Goal: Transaction & Acquisition: Purchase product/service

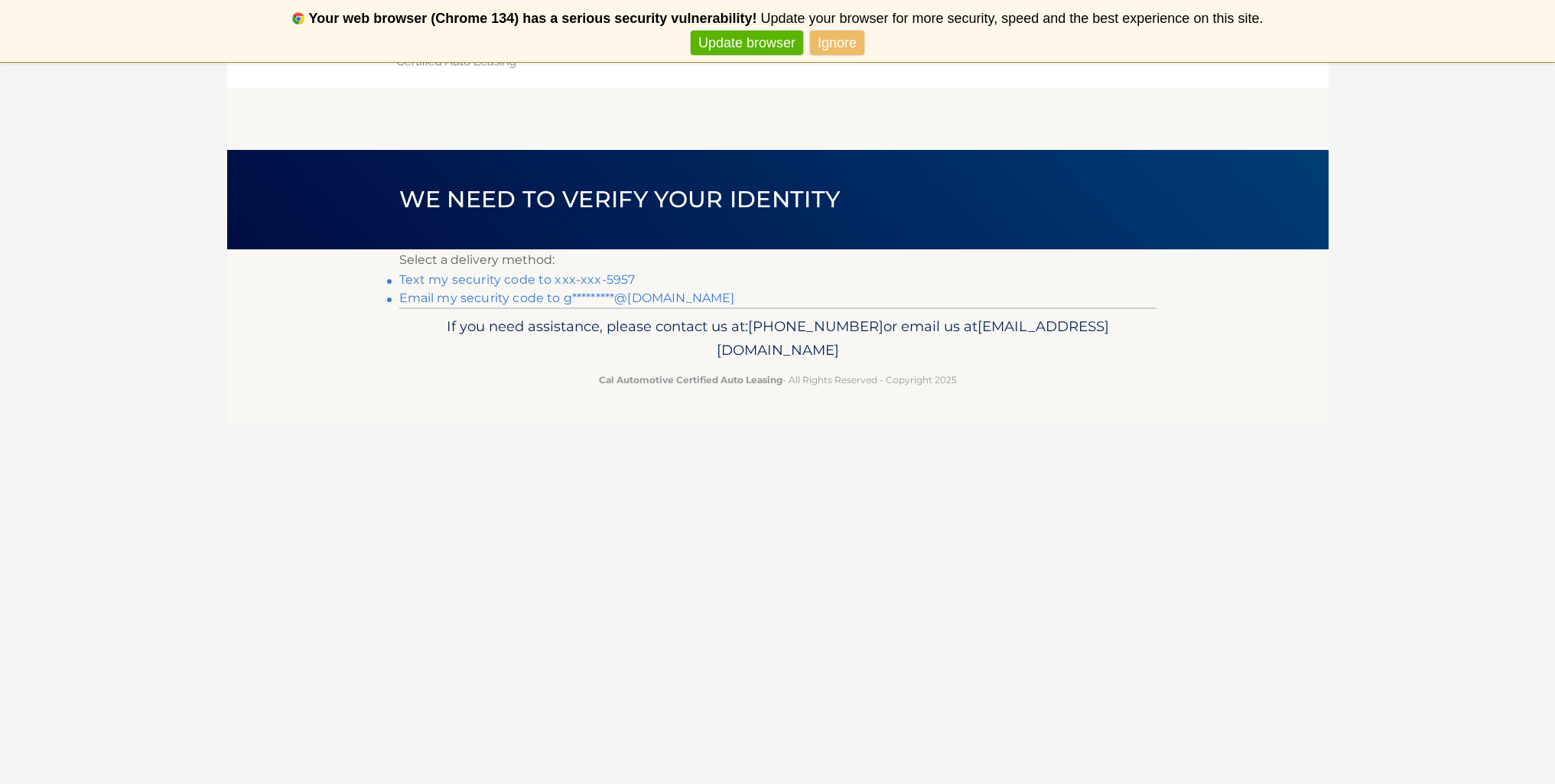
click at [524, 279] on link "Text my security code to xxx-xxx-5957" at bounding box center [517, 280] width 236 height 15
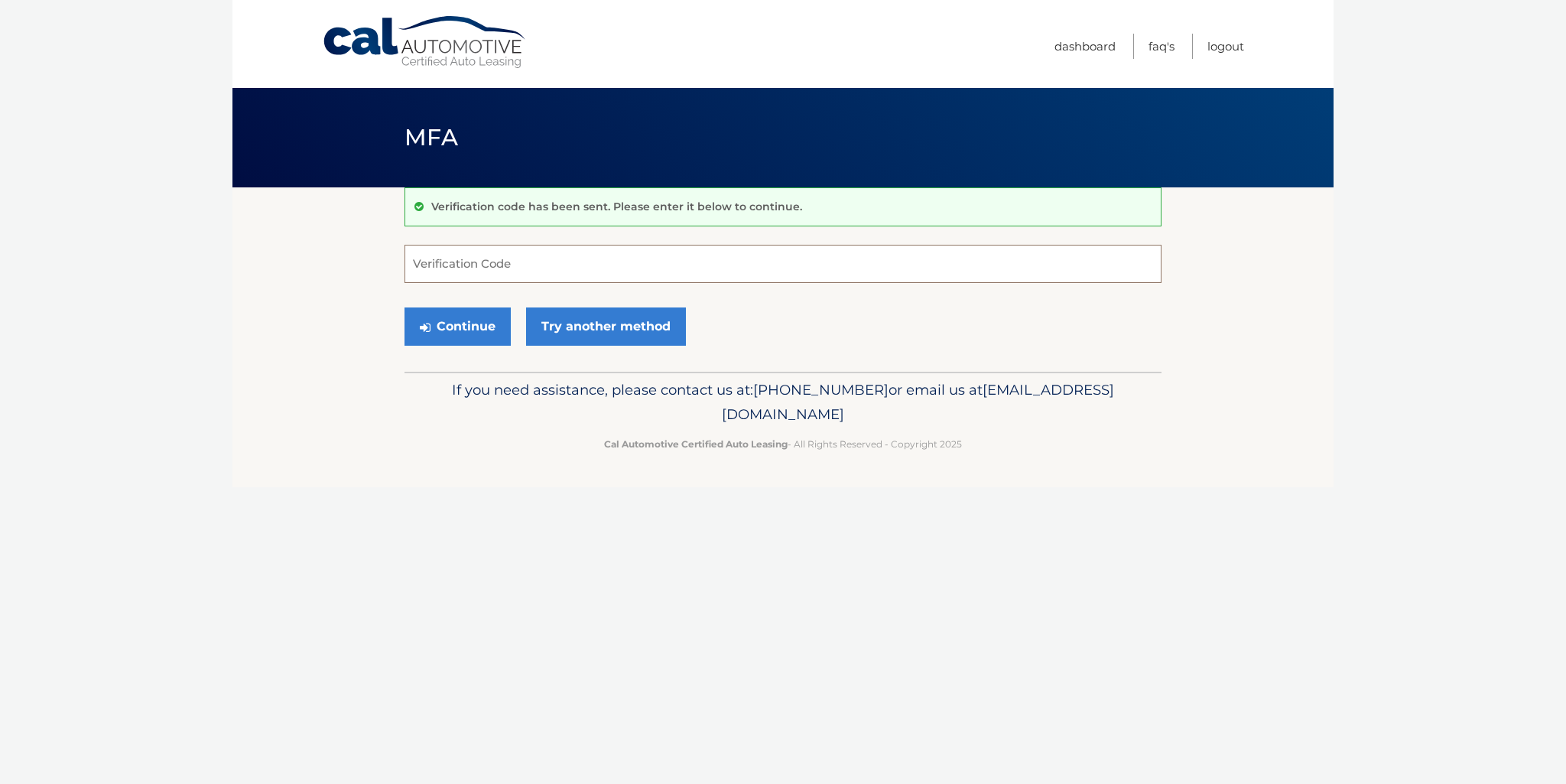
click at [490, 255] on input "Verification Code" at bounding box center [783, 263] width 757 height 38
type input "098112"
click at [462, 322] on button "Continue" at bounding box center [458, 327] width 106 height 38
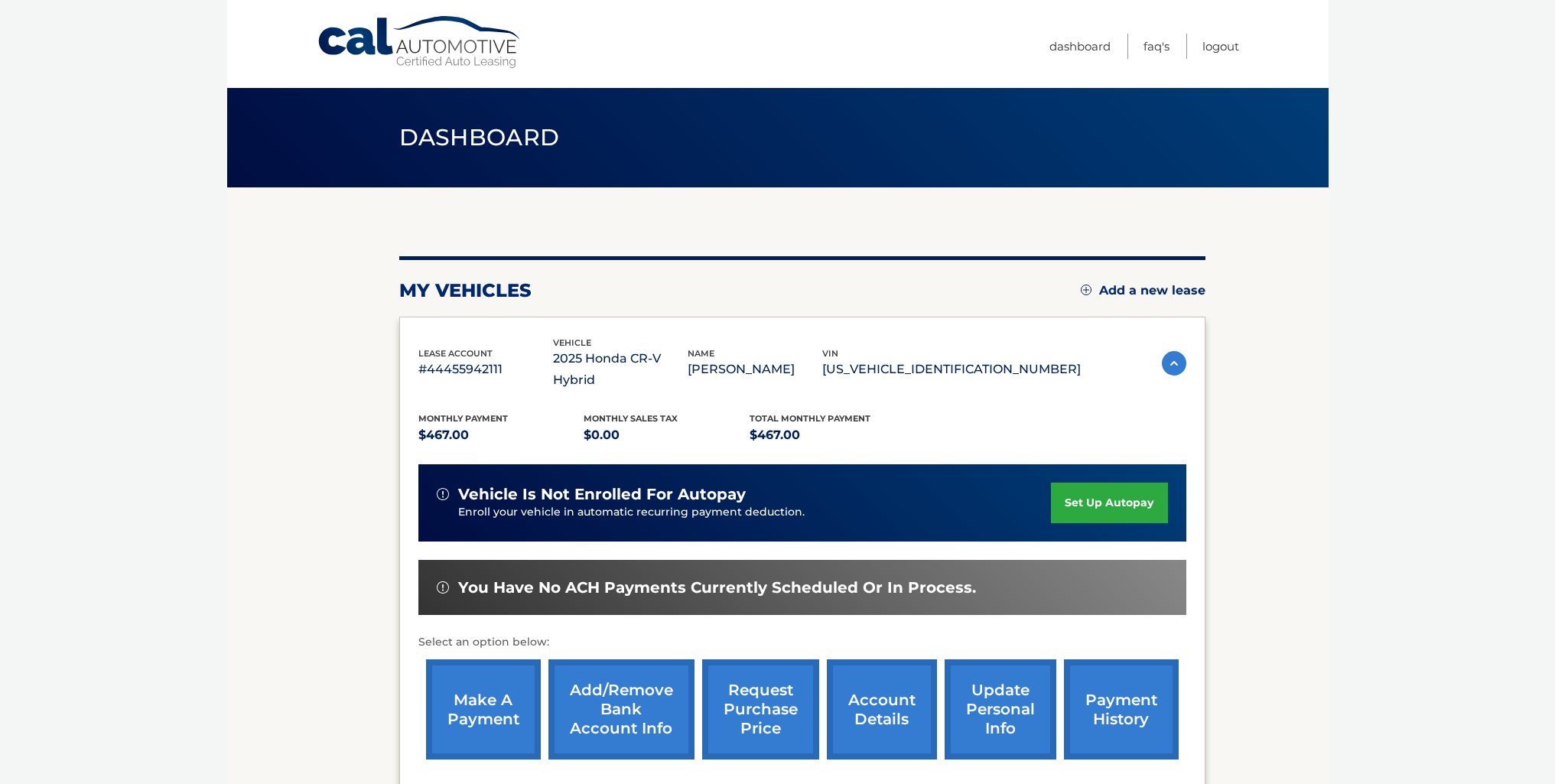
click at [516, 666] on link "make a payment" at bounding box center [483, 709] width 114 height 100
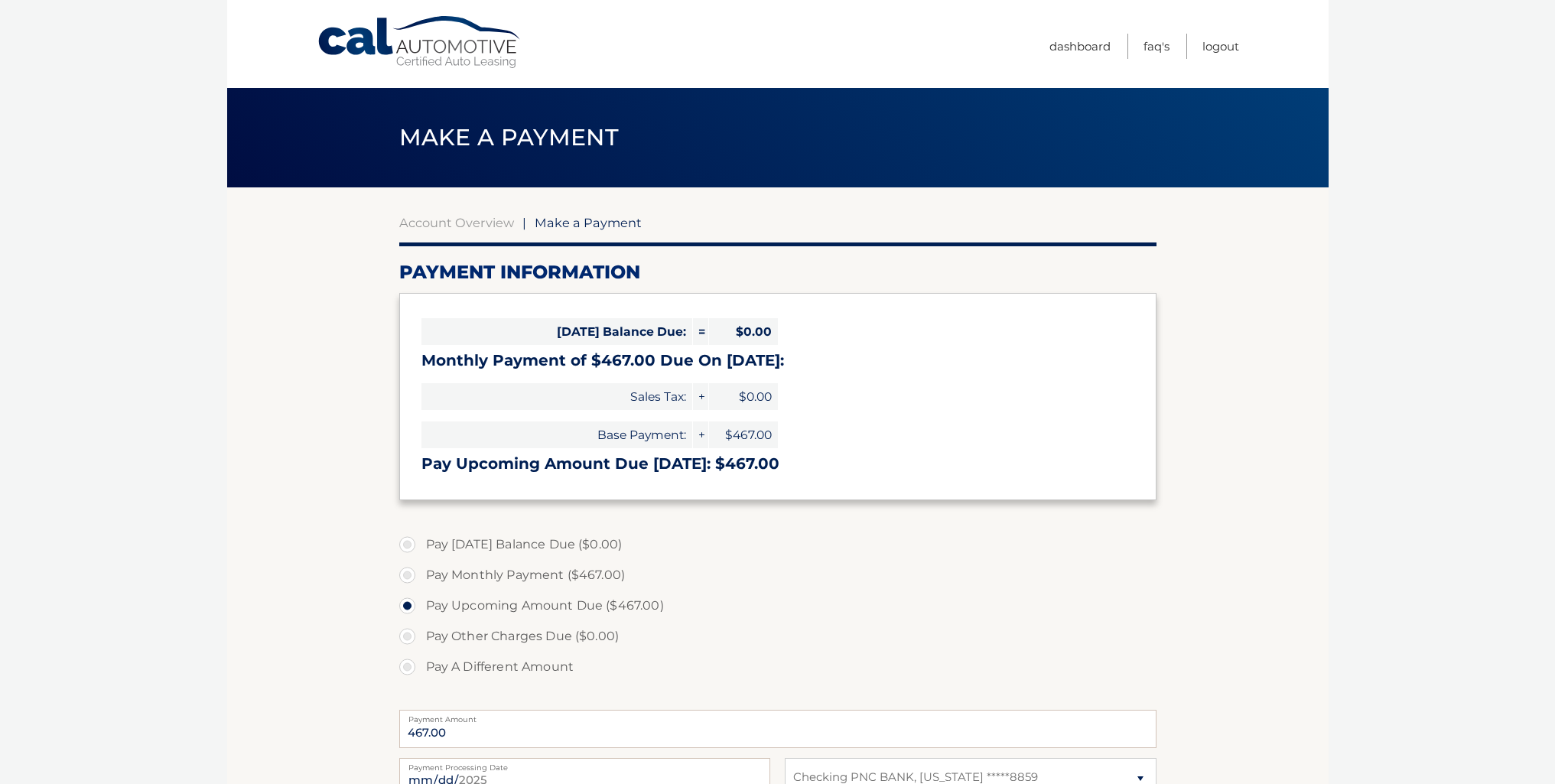
select select "OWY5OTYxODMtYTEzMC00MmQ2LWJjMWYtYWQ1MGIwN2FkNDY1"
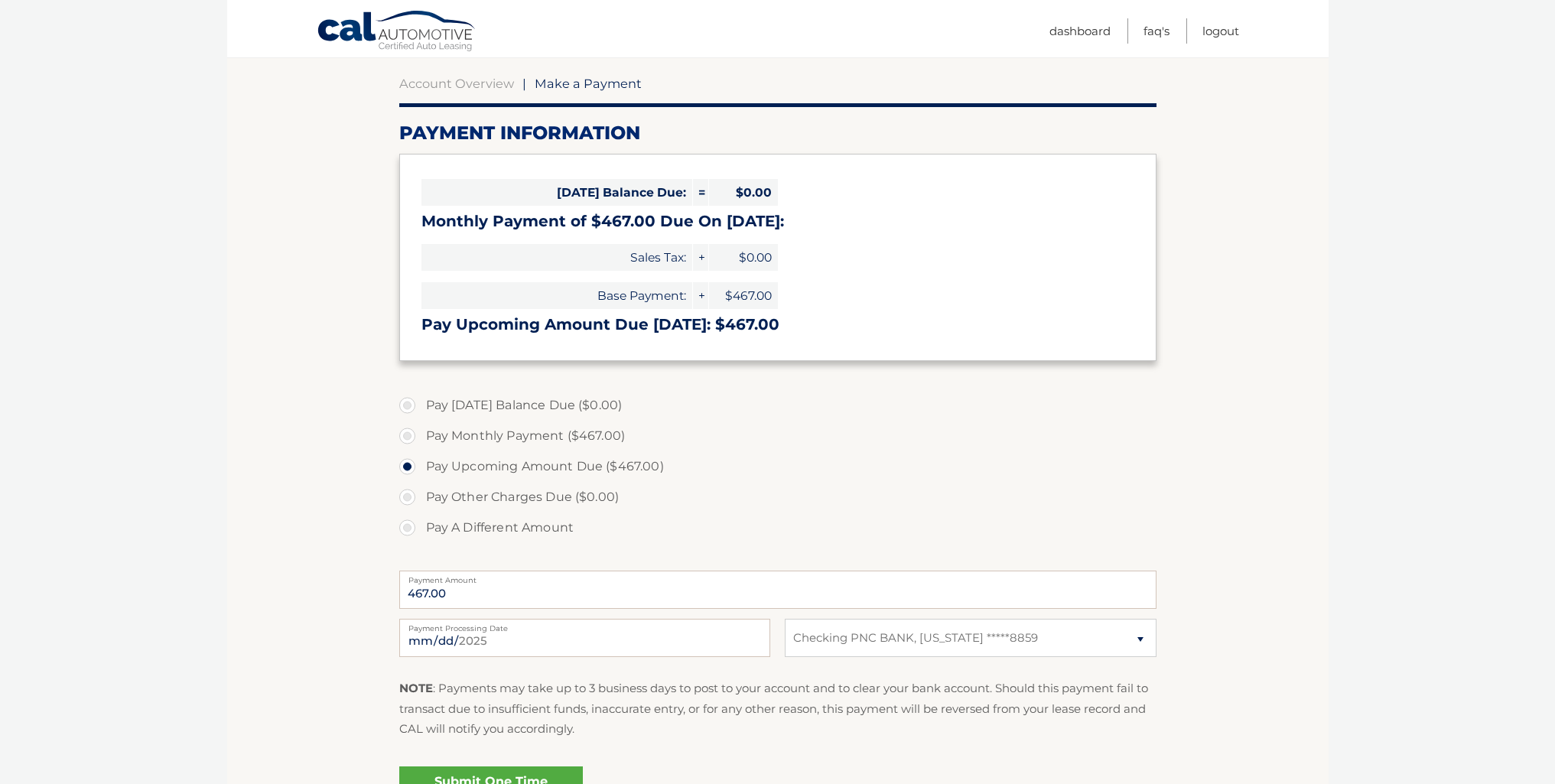
scroll to position [153, 0]
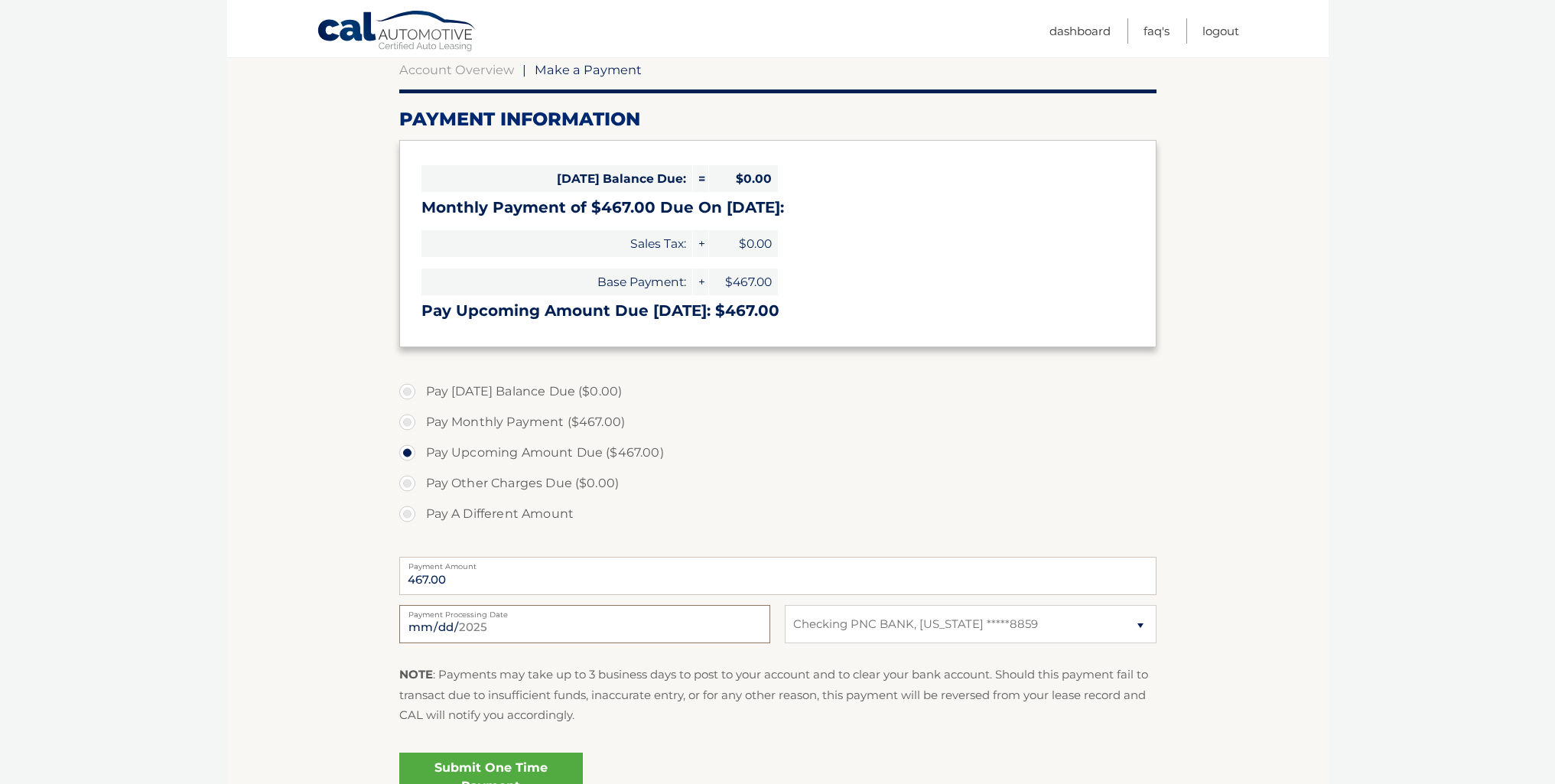
click at [670, 625] on input "2025-09-08" at bounding box center [584, 624] width 371 height 38
type input "2025-09-12"
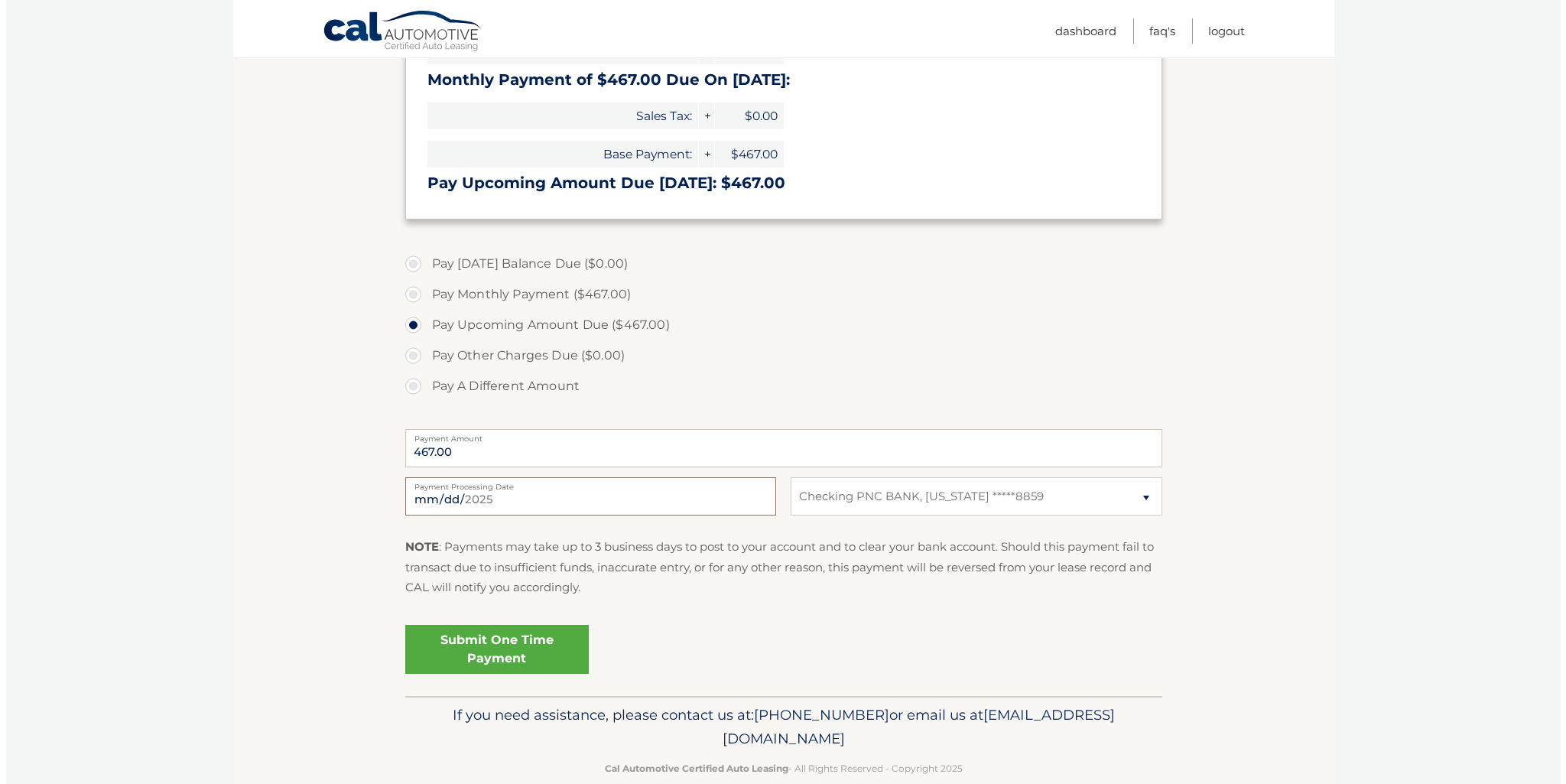
scroll to position [306, 0]
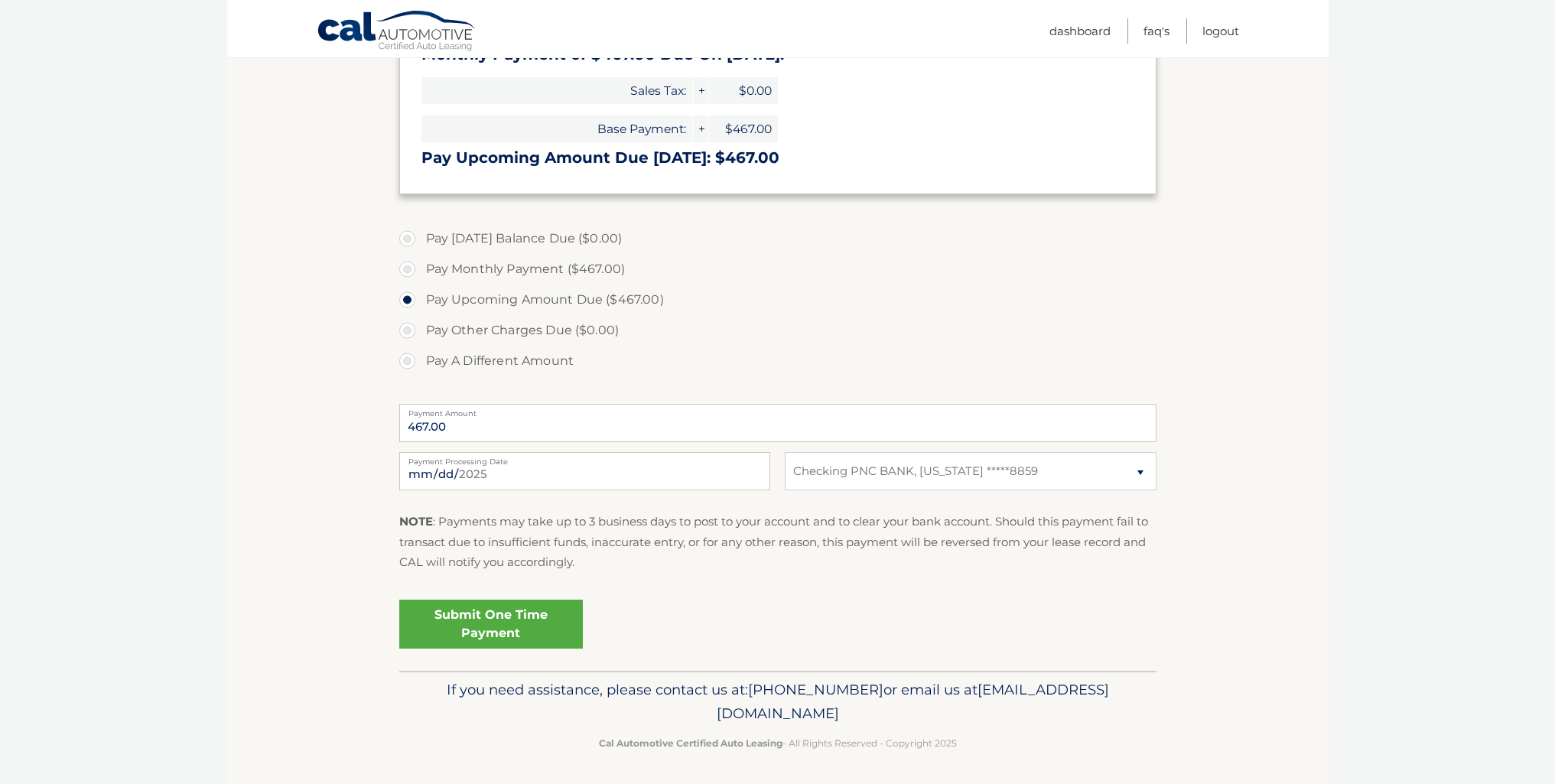
click at [492, 636] on link "Submit One Time Payment" at bounding box center [490, 624] width 183 height 49
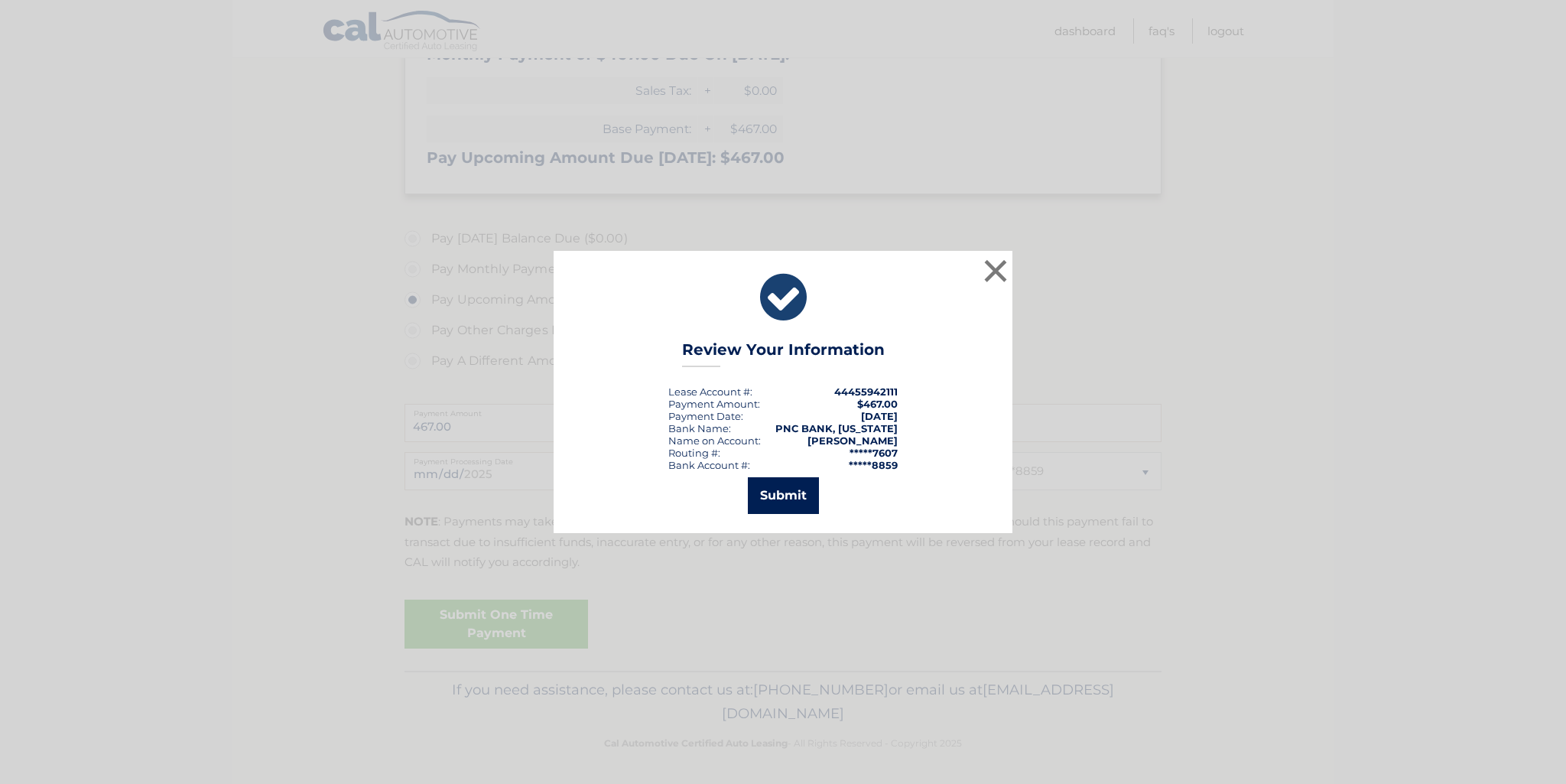
click at [799, 505] on button "Submit" at bounding box center [783, 495] width 71 height 37
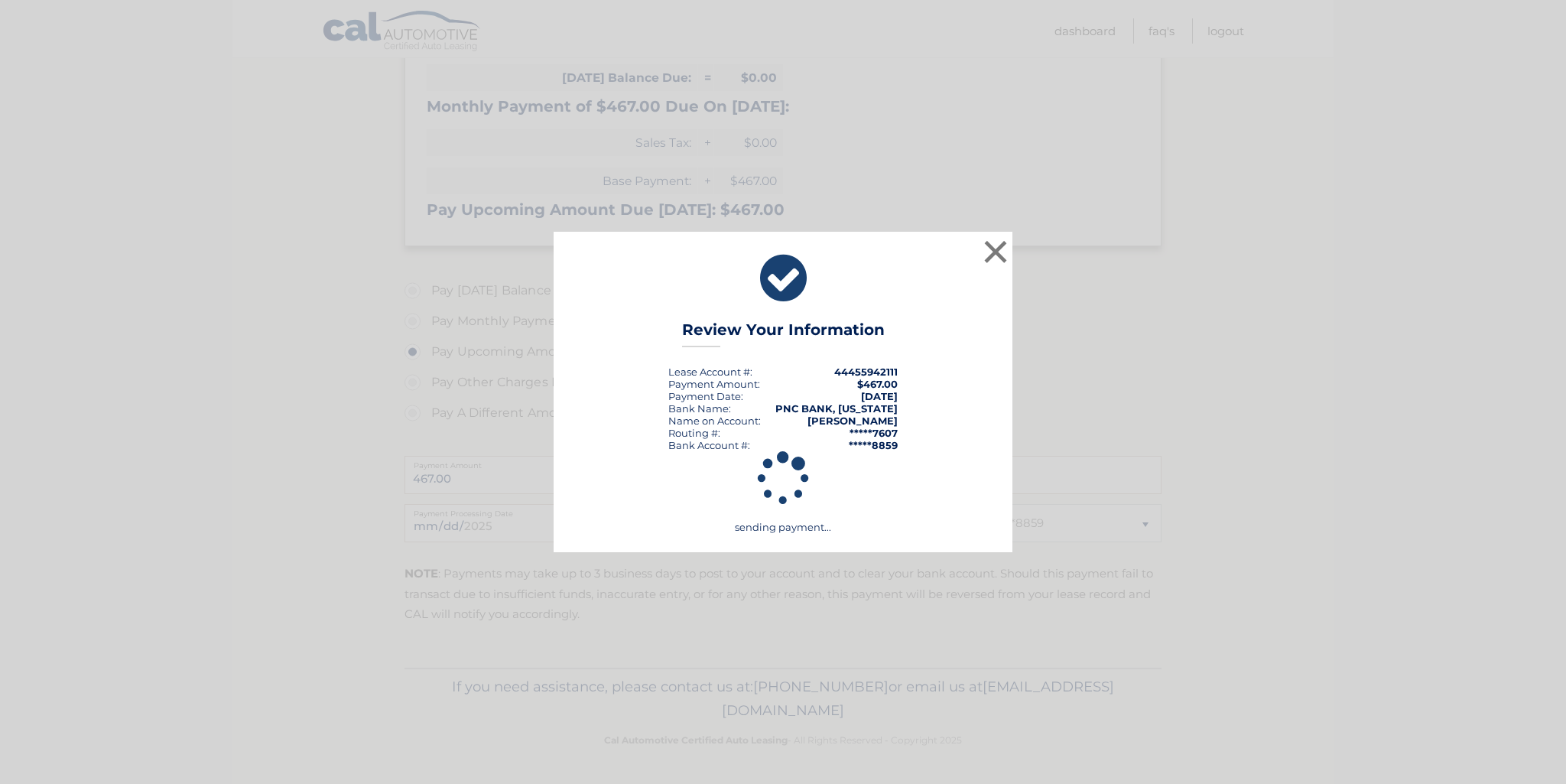
scroll to position [254, 0]
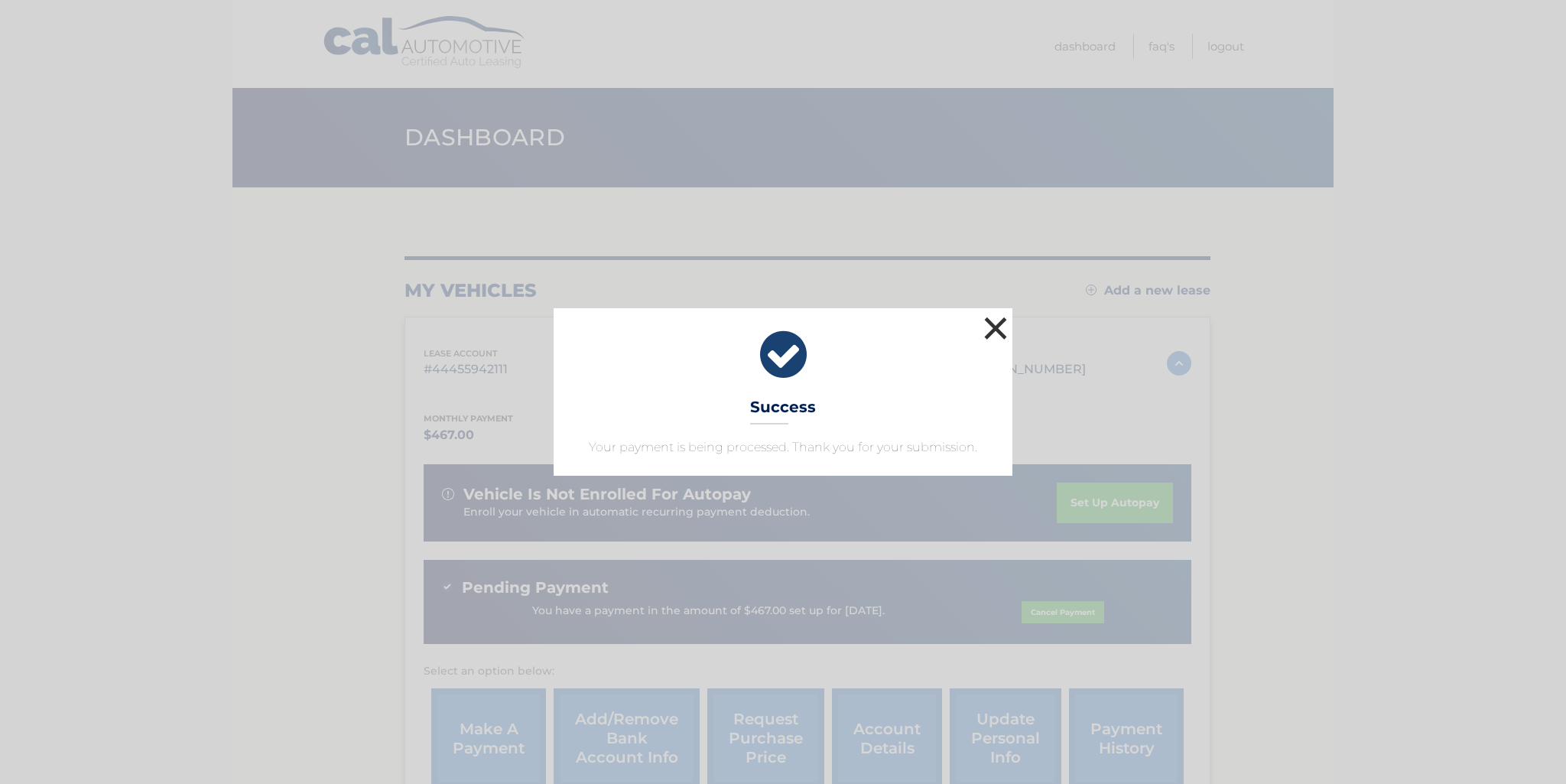
click at [998, 320] on button "×" at bounding box center [996, 327] width 30 height 30
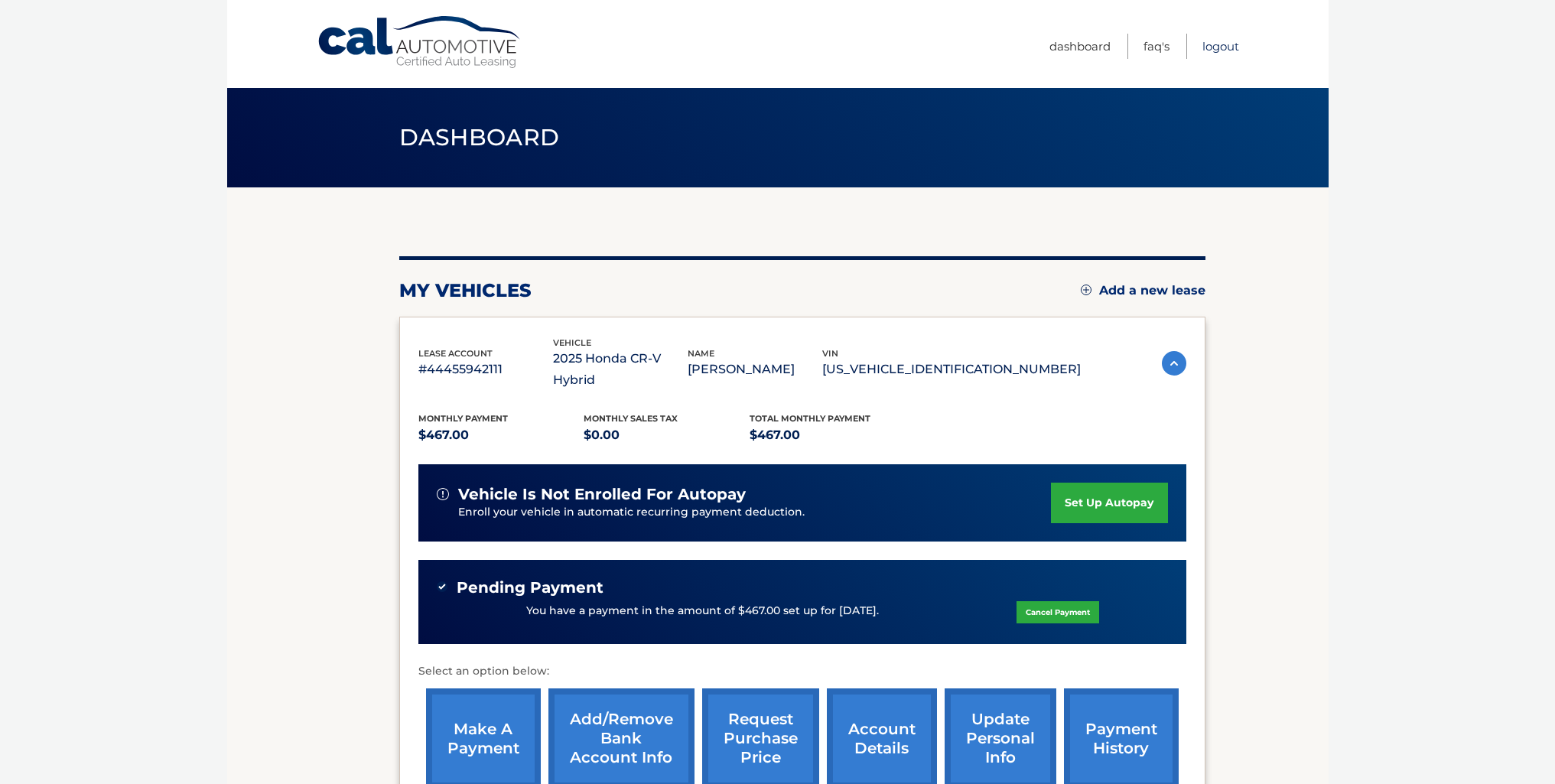
click at [1232, 49] on link "Logout" at bounding box center [1220, 46] width 37 height 26
